Goal: Task Accomplishment & Management: Use online tool/utility

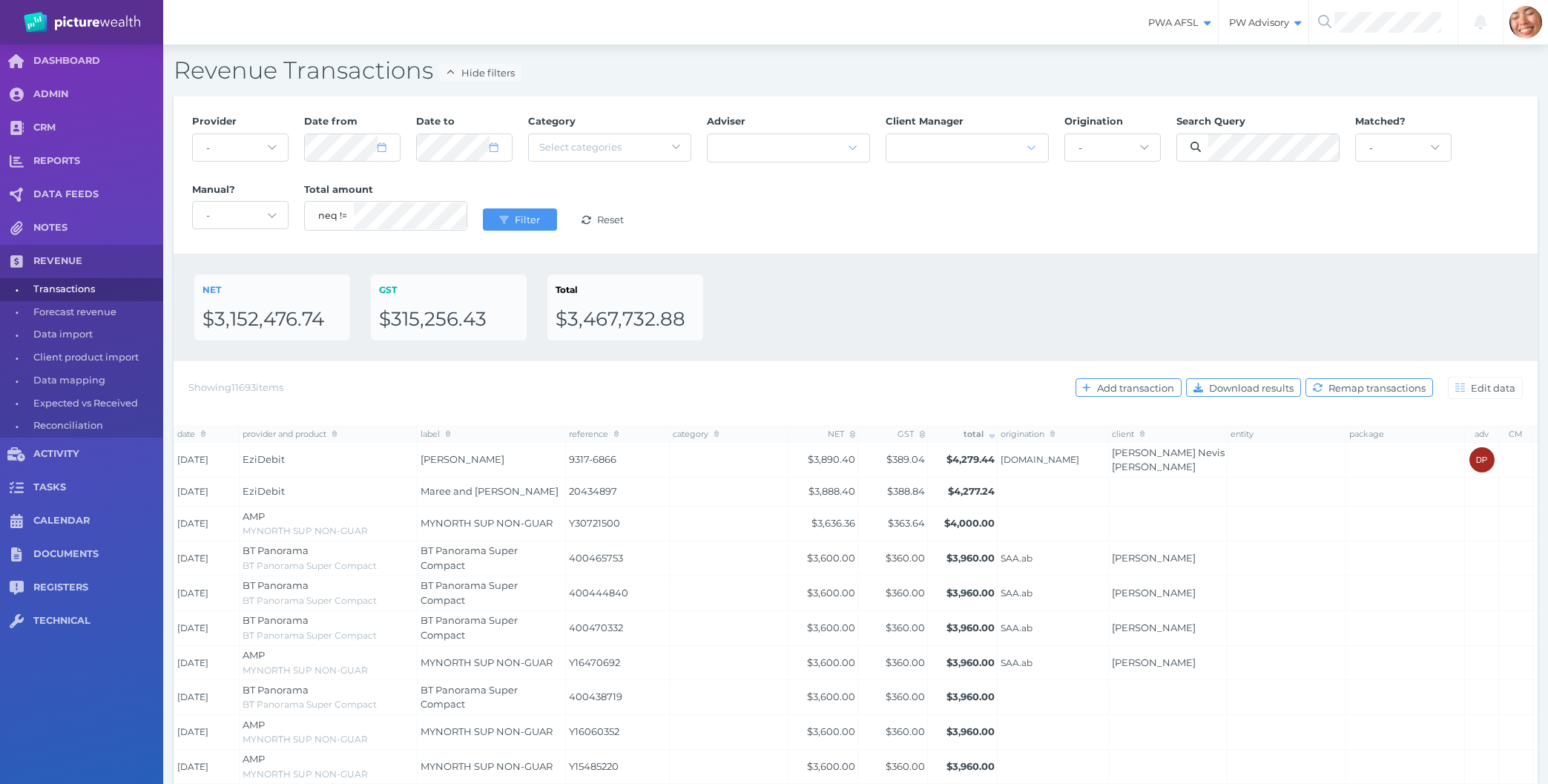
select select "25"
click at [1005, 241] on div "Provider - Acuity Fee Revenue Acuity Trustee Advocate Private Wealth Pty Ltd AI…" at bounding box center [856, 175] width 1344 height 136
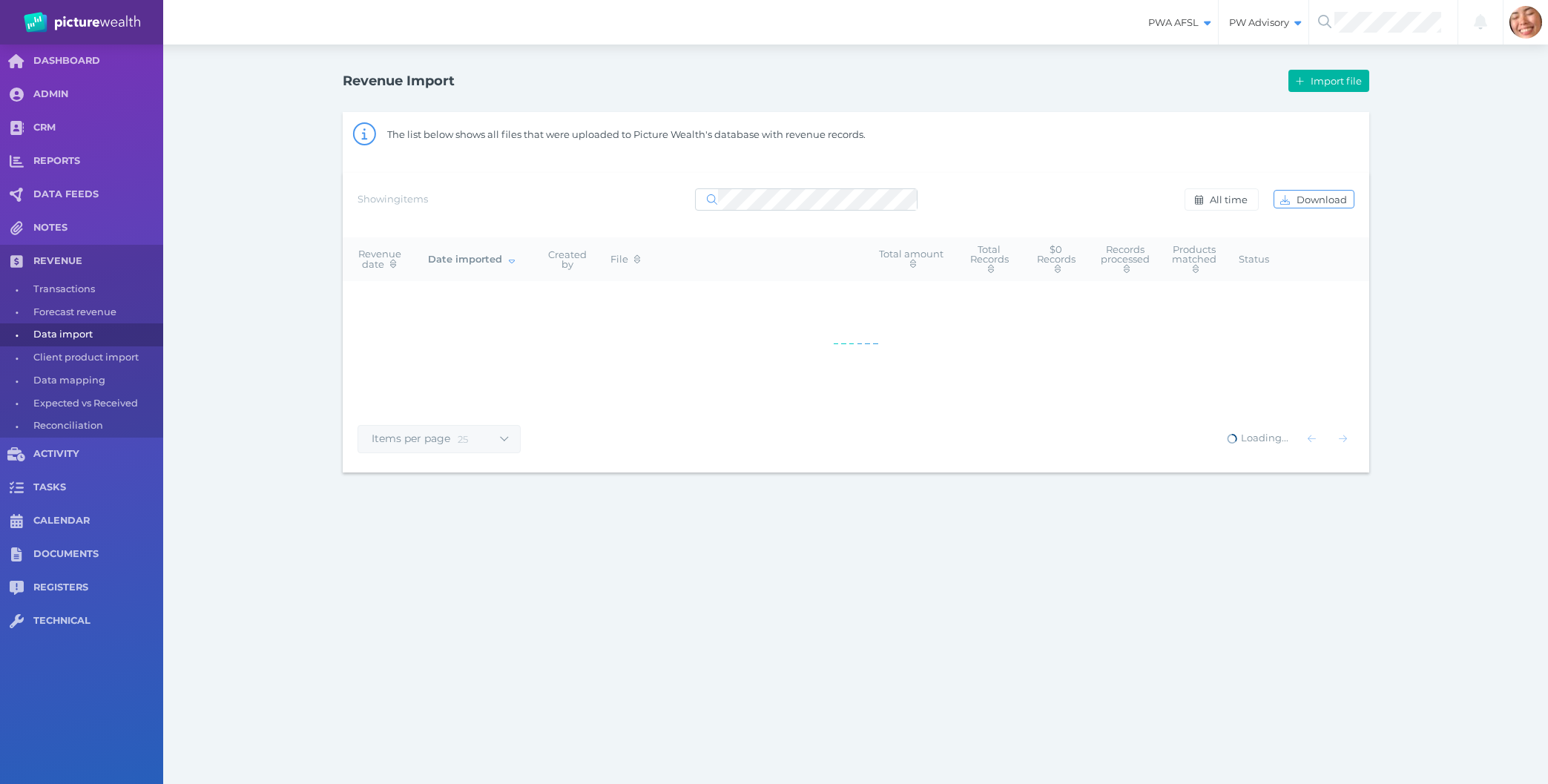
select select "25"
click at [1350, 90] on button "Import file" at bounding box center [1328, 81] width 80 height 22
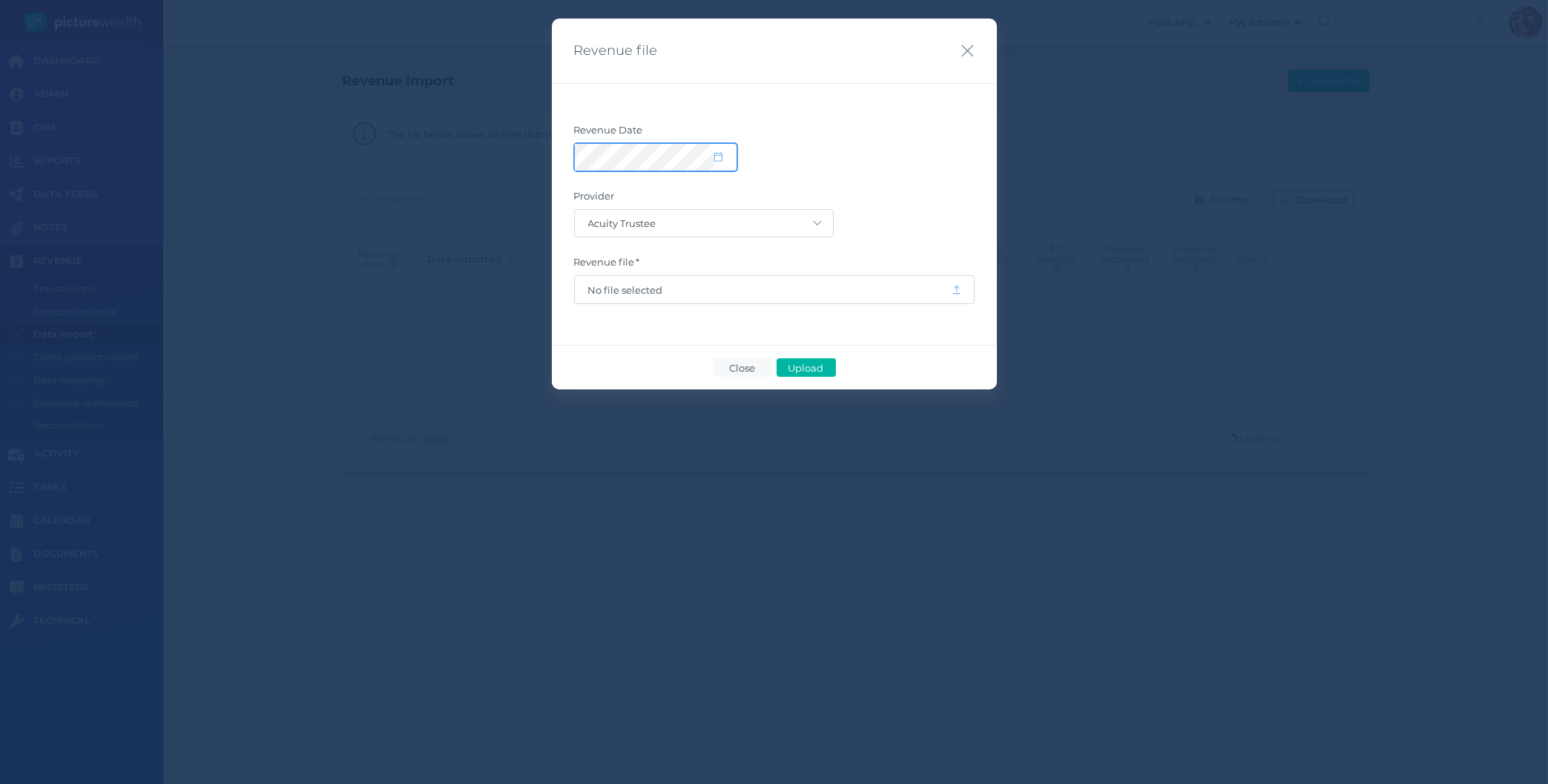
select select "8"
select select "2025"
select select "5"
click at [797, 361] on button "Upload" at bounding box center [806, 368] width 60 height 19
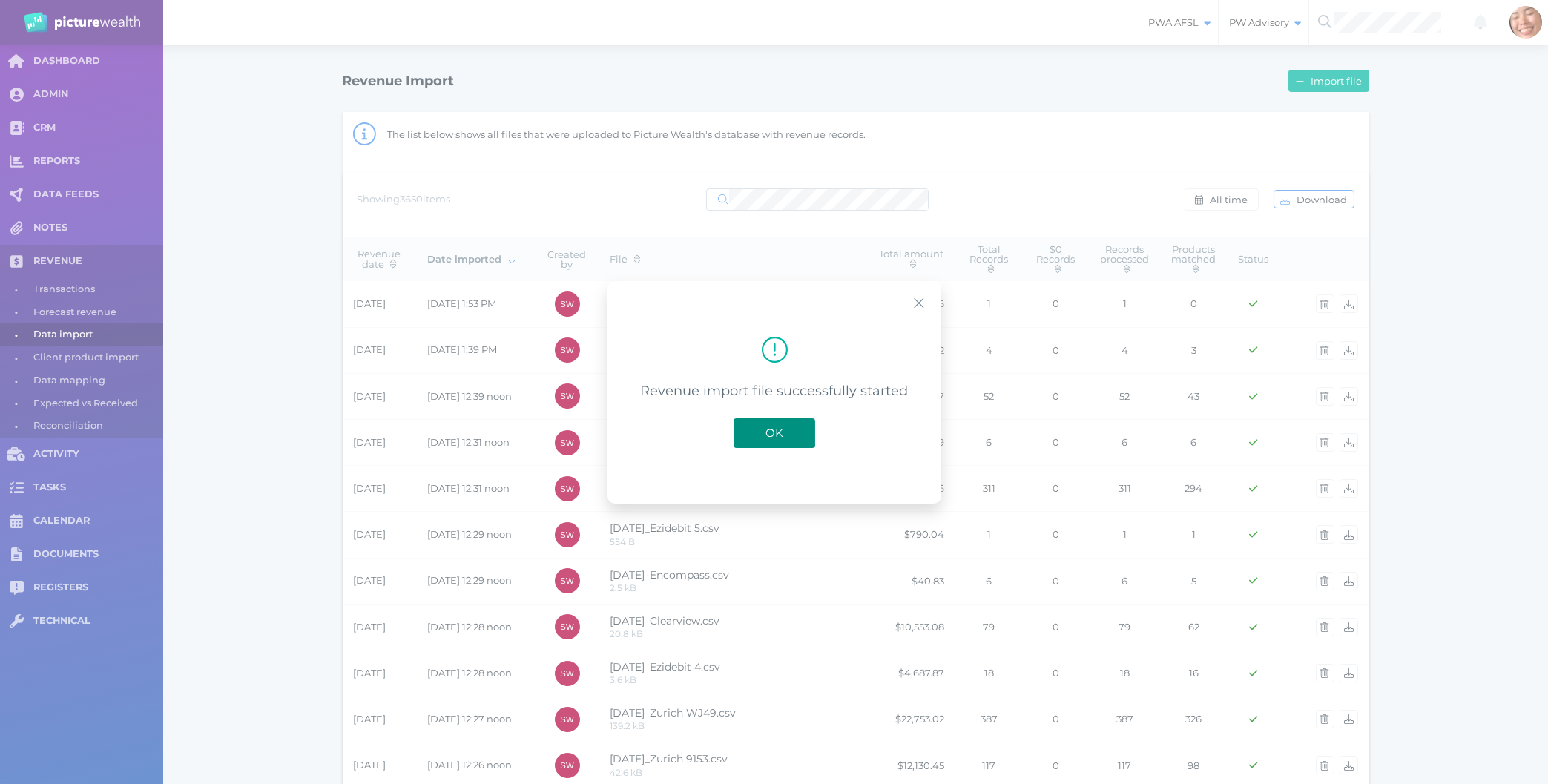
click at [766, 436] on span "OK" at bounding box center [774, 432] width 33 height 14
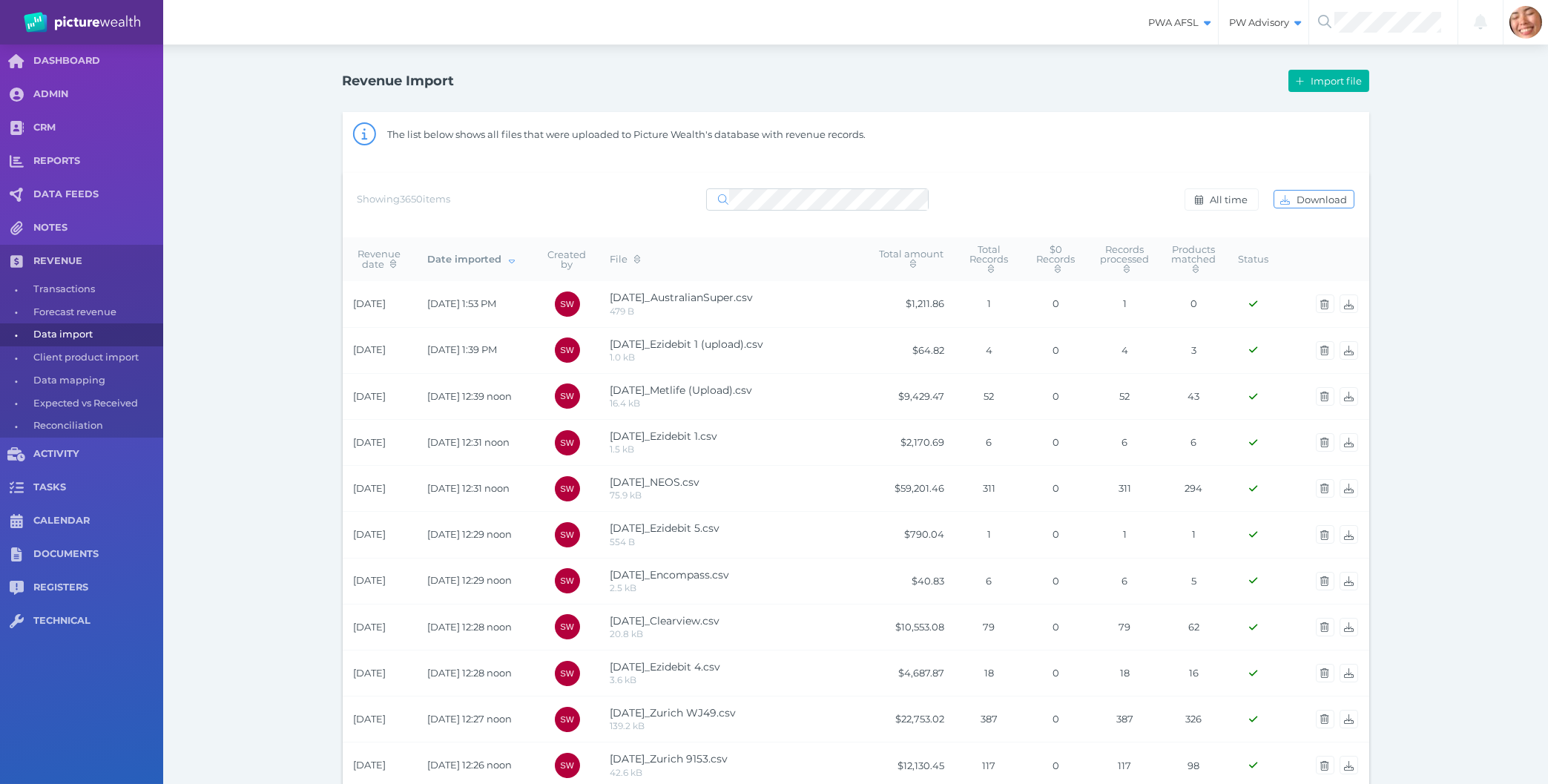
click at [167, 225] on div "Revenue Import Import file The list below shows all files that were uploaded to…" at bounding box center [856, 781] width 1385 height 1473
click at [35, 273] on link "REVENUE" at bounding box center [82, 262] width 163 height 34
select select "25"
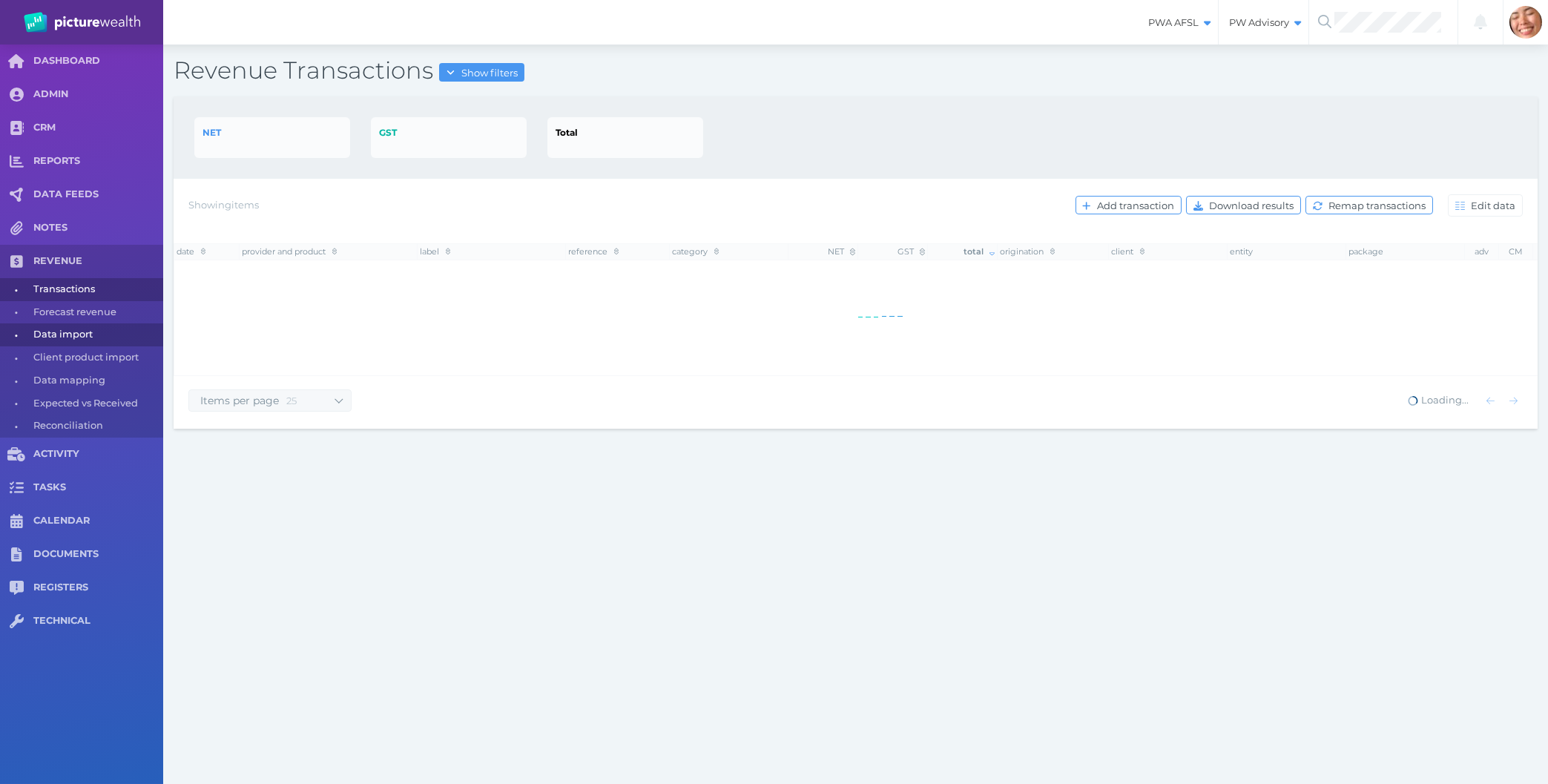
drag, startPoint x: 45, startPoint y: 326, endPoint x: 60, endPoint y: 327, distance: 15.0
click at [47, 326] on span "Data import" at bounding box center [96, 334] width 125 height 23
select select "25"
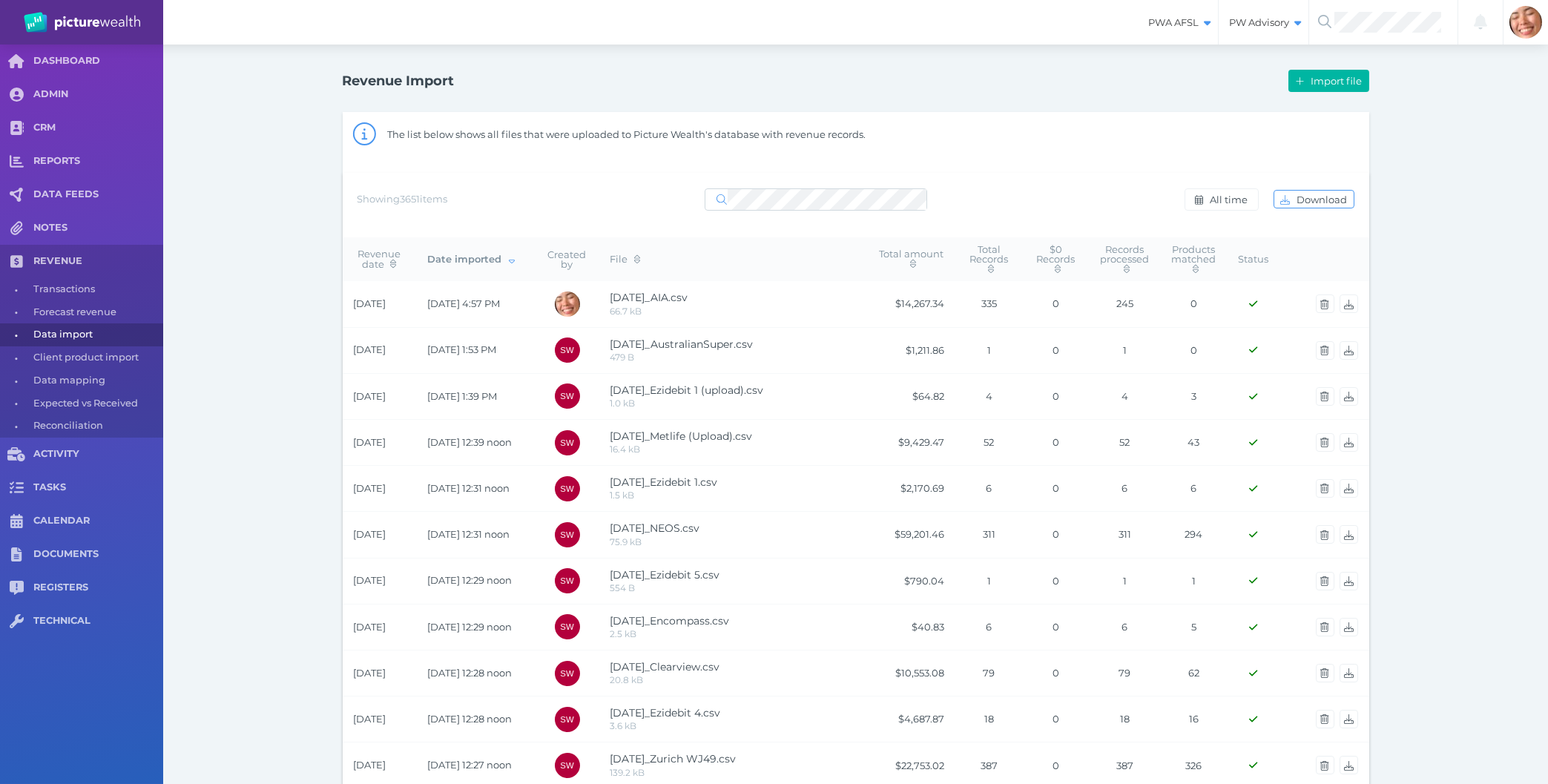
click at [215, 256] on div "Revenue Import Import file The list below shows all files that were uploaded to…" at bounding box center [856, 781] width 1385 height 1473
drag, startPoint x: 253, startPoint y: 143, endPoint x: 1463, endPoint y: 588, distance: 1289.2
click at [1463, 588] on div "Revenue Import Import file The list below shows all files that were uploaded to…" at bounding box center [856, 781] width 1385 height 1473
click at [1513, 580] on div "Revenue Import Import file The list below shows all files that were uploaded to…" at bounding box center [856, 781] width 1385 height 1473
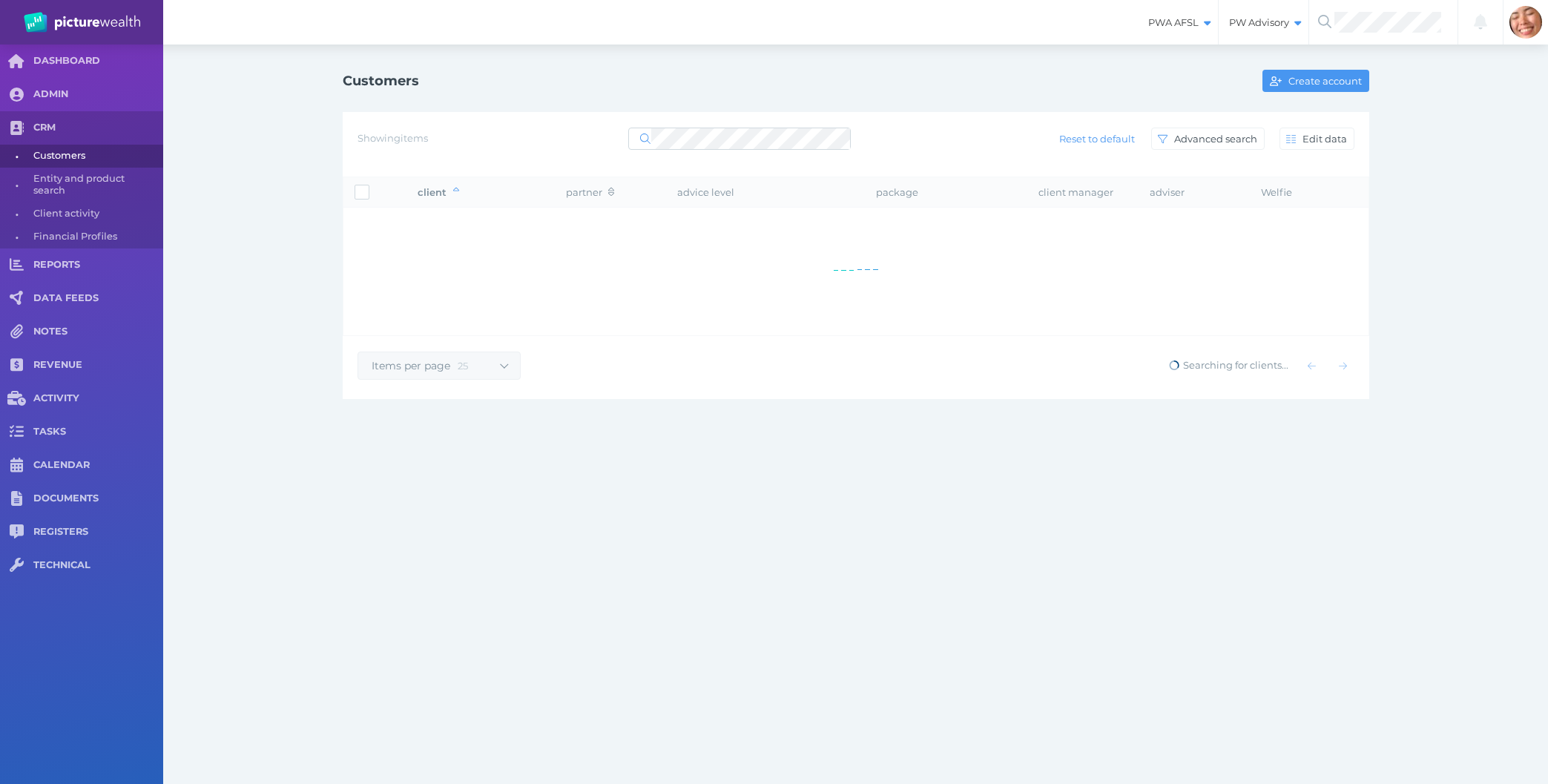
select select "25"
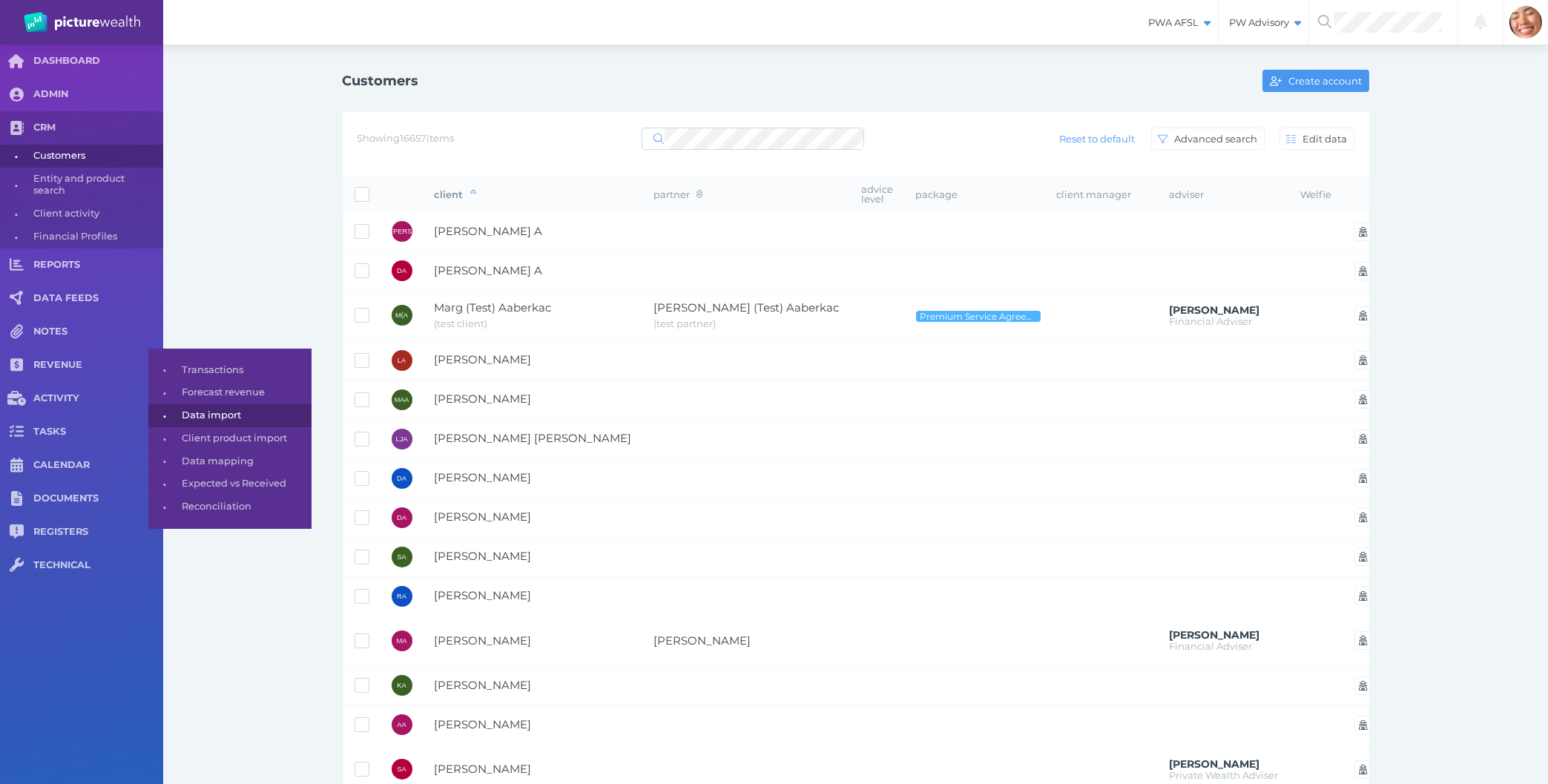
click at [210, 421] on span "Data import" at bounding box center [244, 416] width 125 height 23
select select "25"
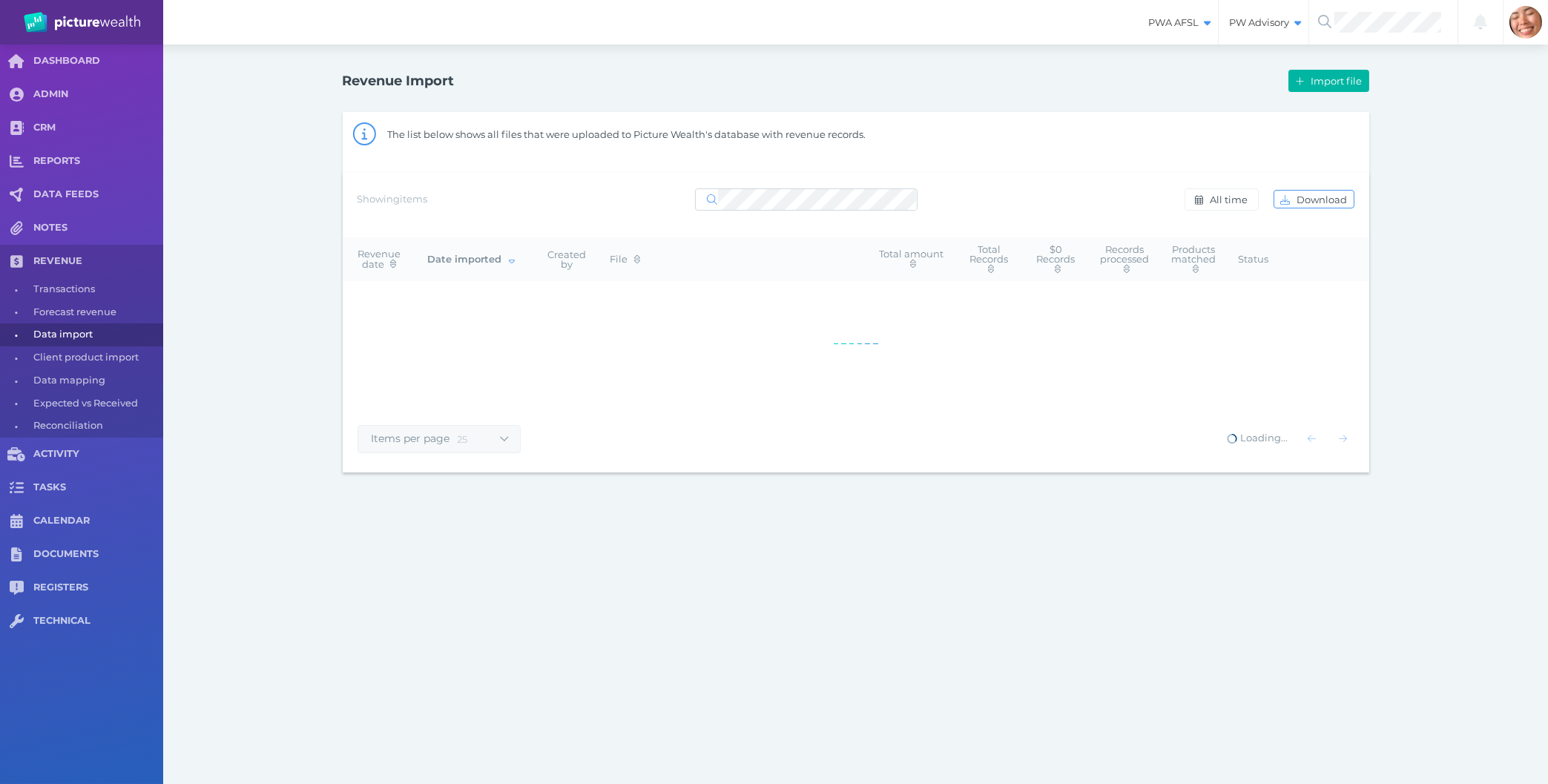
click at [1206, 133] on div "The list below shows all files that were uploaded to Picture Wealth's database …" at bounding box center [877, 135] width 982 height 35
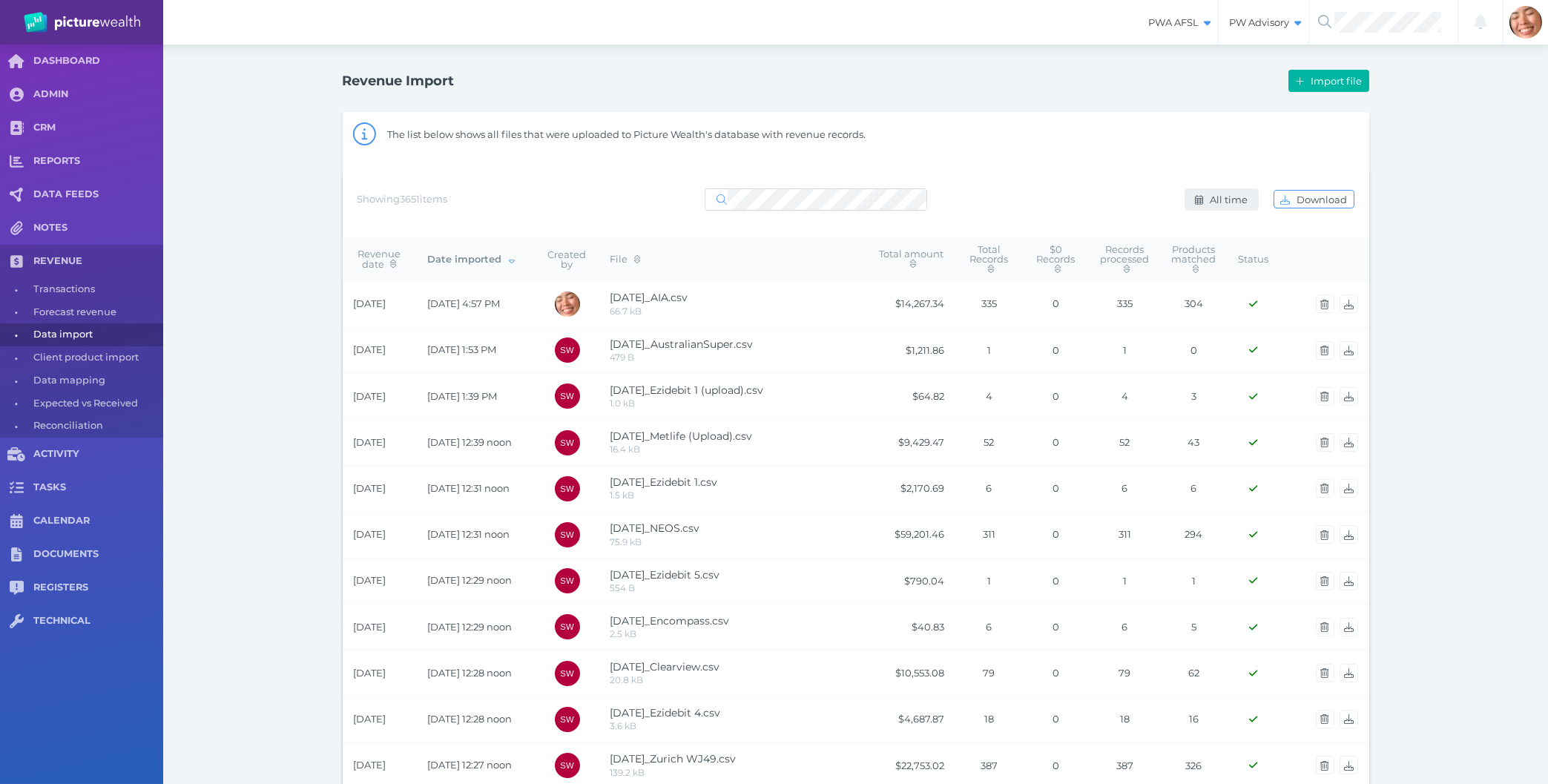
click at [1209, 194] on span "All time" at bounding box center [1231, 199] width 47 height 12
select select "ALL_TIME"
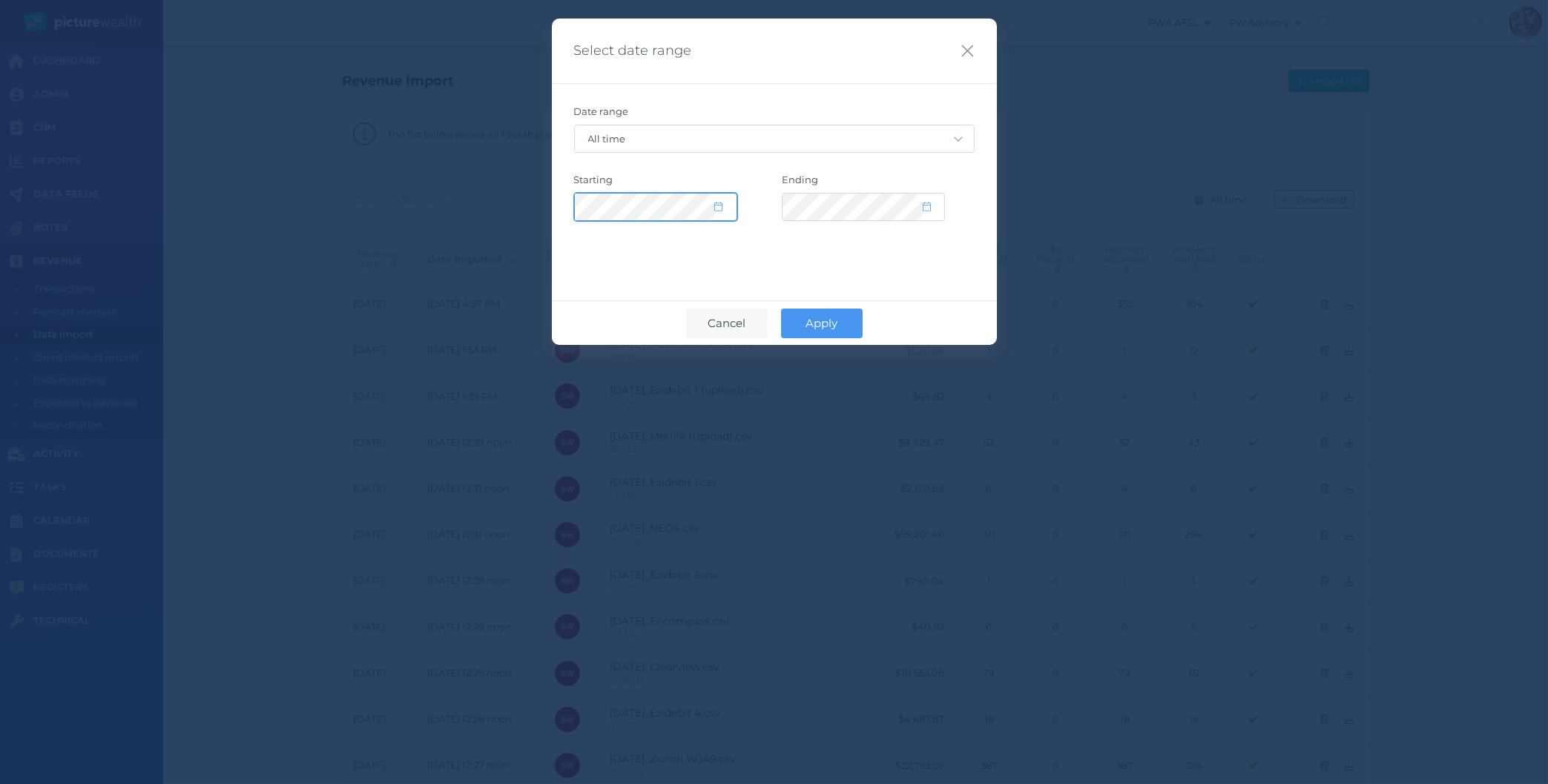
select select "2015"
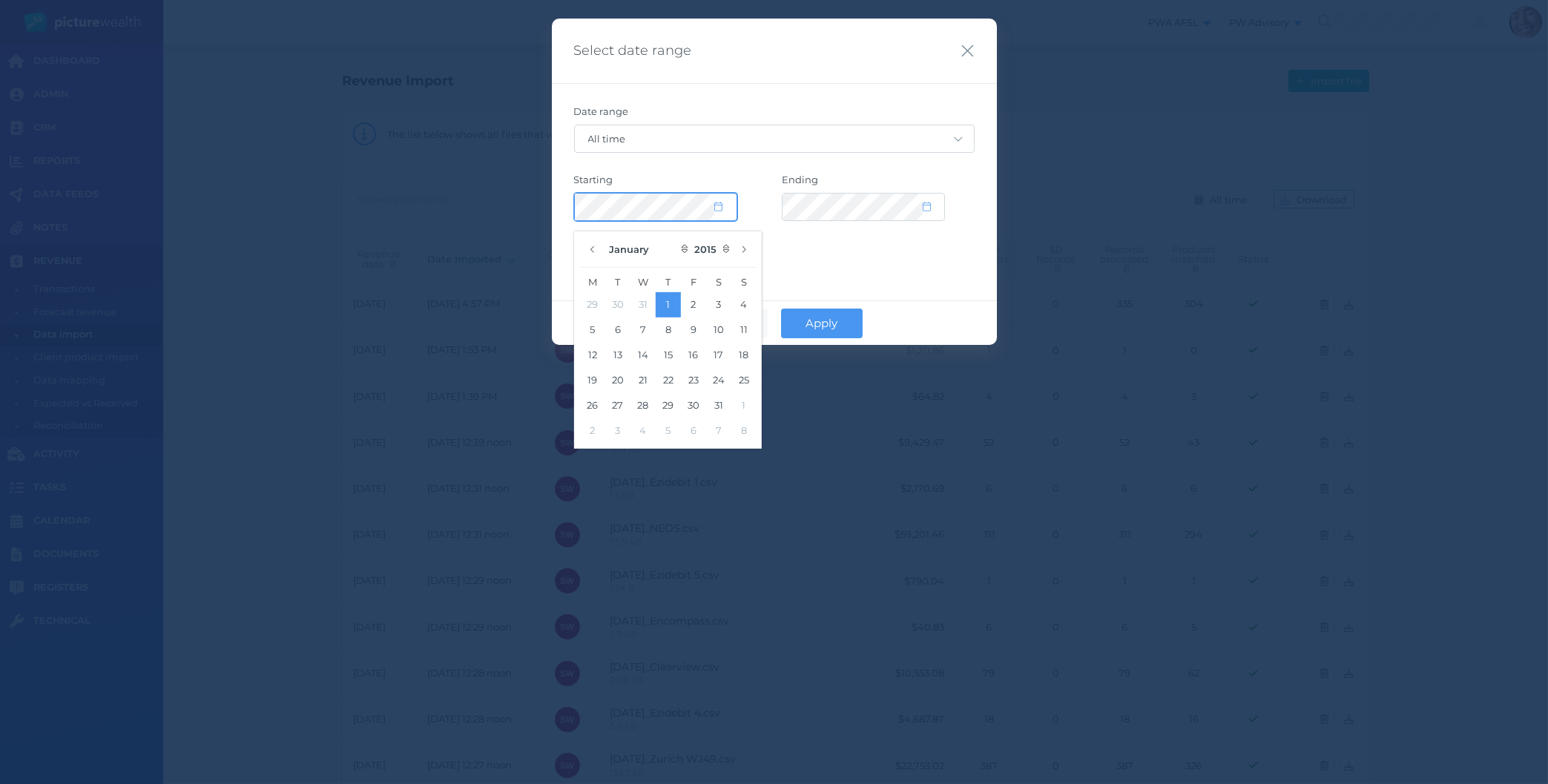
select select "CUSTOM"
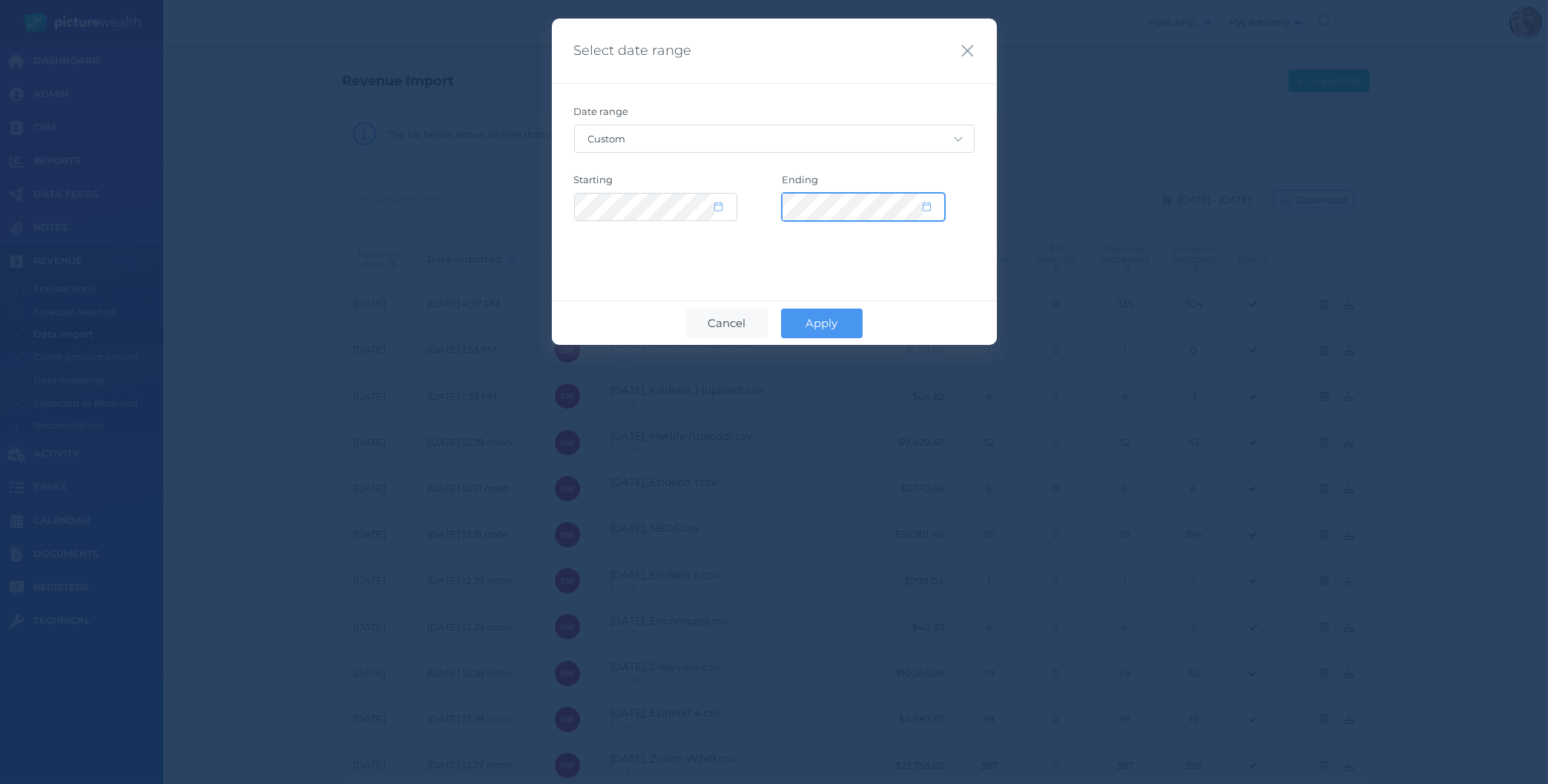
select select "2035"
click at [840, 315] on button "Apply" at bounding box center [822, 323] width 82 height 29
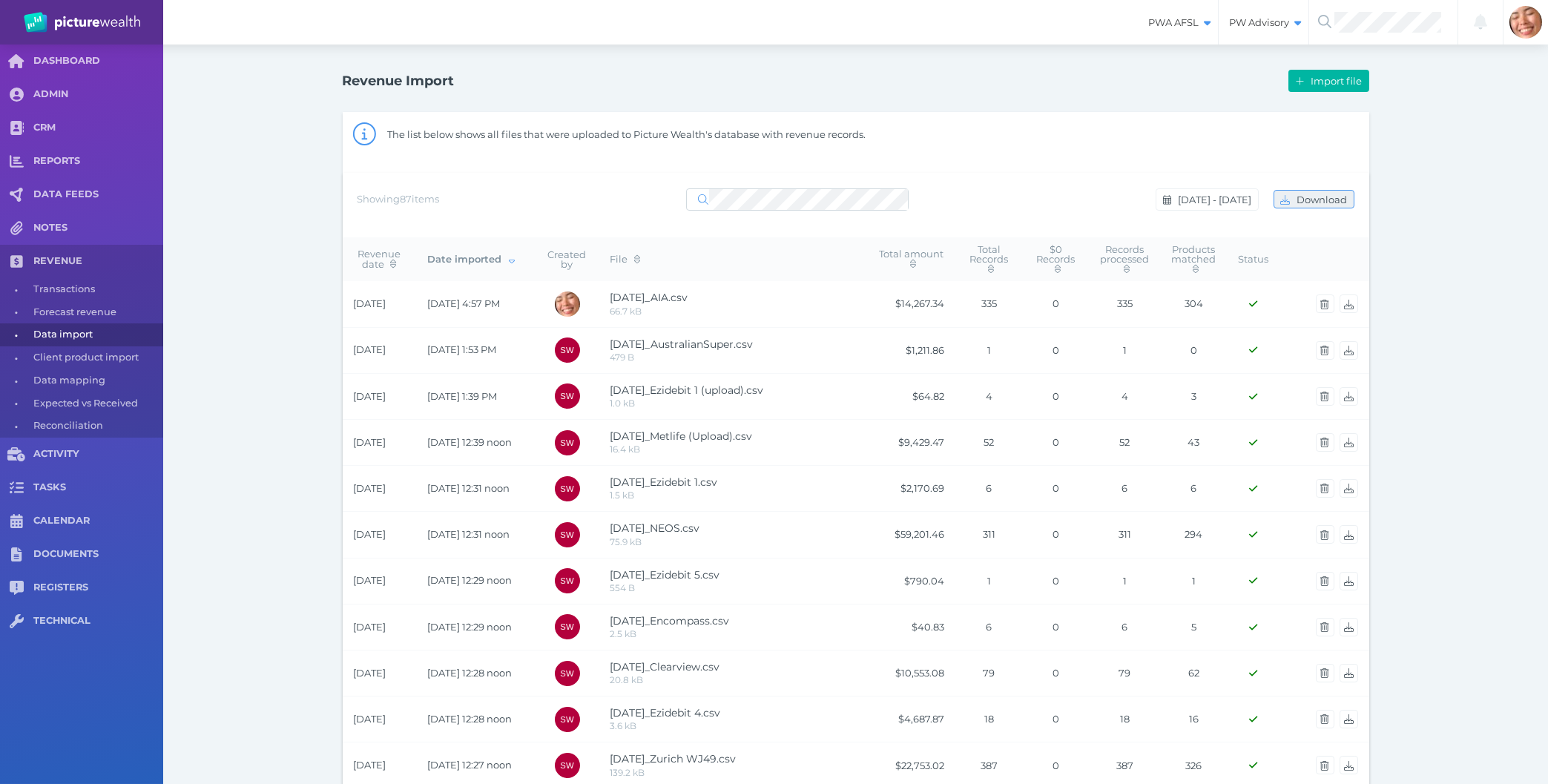
click at [1347, 200] on span "Download" at bounding box center [1323, 199] width 60 height 12
click at [1499, 196] on div "Revenue Import Import file The list below shows all files that were uploaded to…" at bounding box center [856, 781] width 1385 height 1473
